Goal: Task Accomplishment & Management: Manage account settings

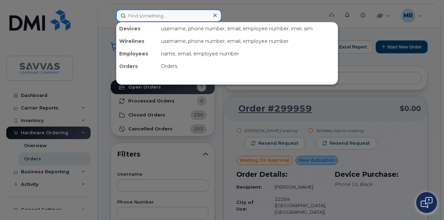
click at [176, 18] on input at bounding box center [169, 15] width 106 height 13
paste input "McKey"
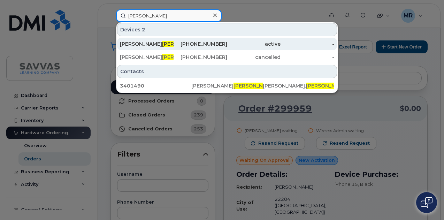
type input "McKey"
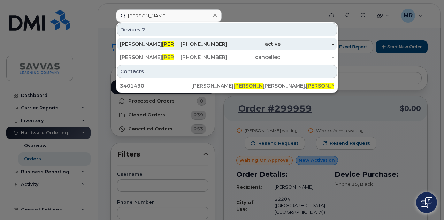
click at [177, 43] on div "360-599-7406" at bounding box center [201, 43] width 54 height 7
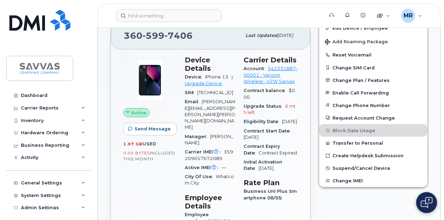
scroll to position [251, 0]
click at [365, 168] on span "Suspend/Cancel Device" at bounding box center [362, 167] width 58 height 5
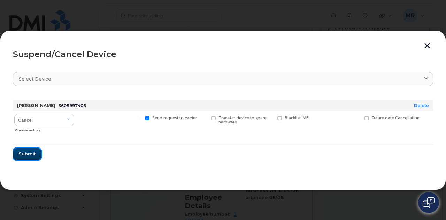
click at [29, 155] on span "Submit" at bounding box center [26, 154] width 17 height 7
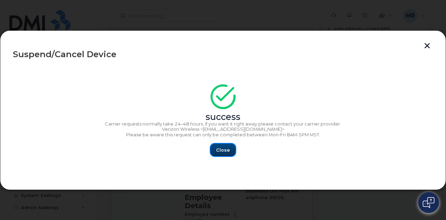
click at [227, 150] on span "Close" at bounding box center [223, 150] width 14 height 7
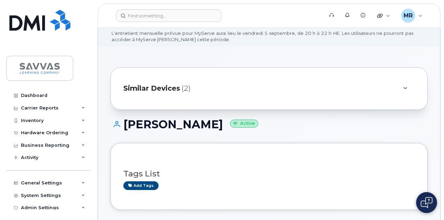
scroll to position [0, 0]
